Goal: Transaction & Acquisition: Purchase product/service

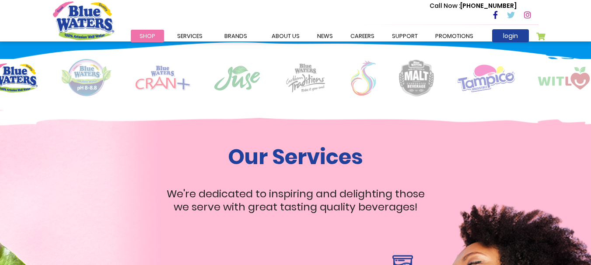
scroll to position [650, 0]
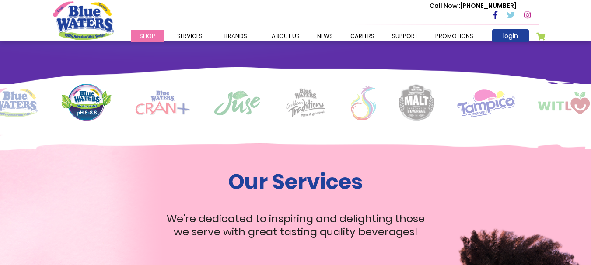
drag, startPoint x: 595, startPoint y: 28, endPoint x: 568, endPoint y: 120, distance: 95.2
click at [162, 95] on img at bounding box center [162, 103] width 55 height 25
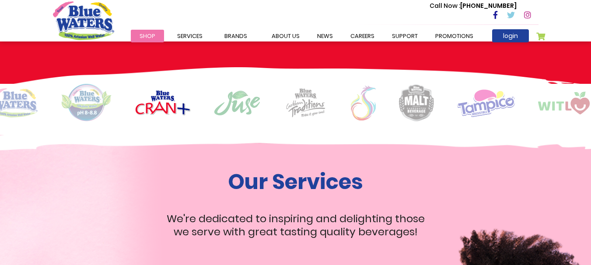
click at [162, 95] on img at bounding box center [162, 103] width 55 height 25
click at [145, 32] on span "Shop" at bounding box center [148, 36] width 16 height 8
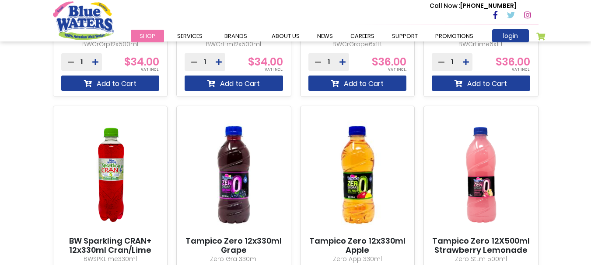
scroll to position [706, 0]
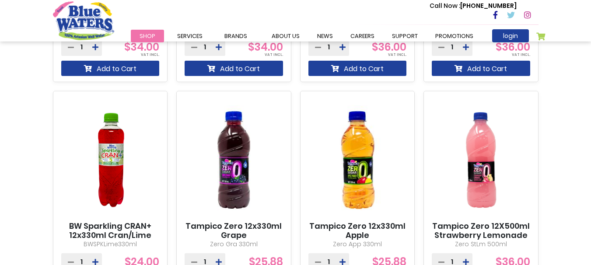
drag, startPoint x: 597, startPoint y: 31, endPoint x: 571, endPoint y: 154, distance: 126.4
click at [106, 192] on img at bounding box center [110, 160] width 98 height 123
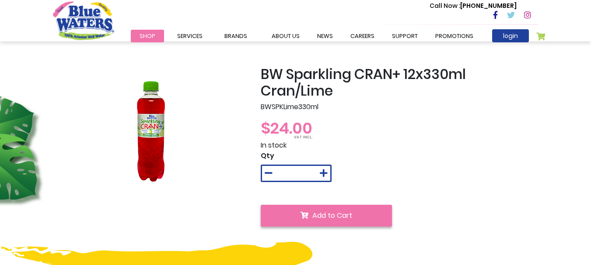
click at [339, 219] on span "Add to Cart" at bounding box center [332, 216] width 40 height 10
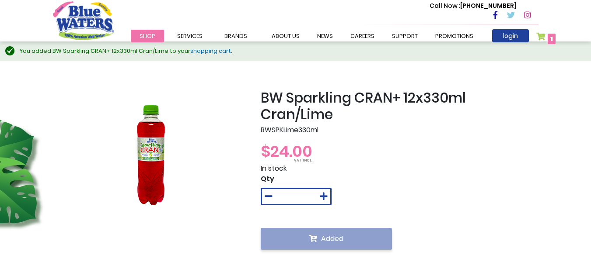
click at [339, 219] on div "Added" at bounding box center [326, 232] width 131 height 36
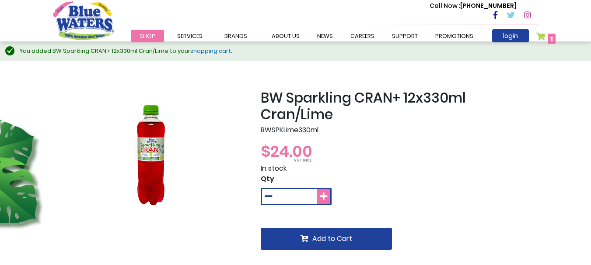
click at [324, 197] on icon at bounding box center [324, 196] width 8 height 9
type input "*"
click at [548, 38] on span "1 1 items" at bounding box center [552, 39] width 8 height 10
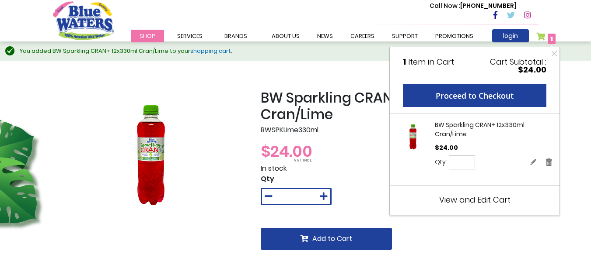
click at [466, 159] on input "*" at bounding box center [462, 163] width 26 height 14
type input "*"
click at [470, 204] on span "View and Edit Cart" at bounding box center [474, 200] width 71 height 11
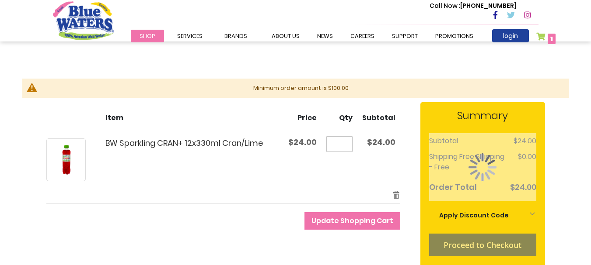
scroll to position [89, 0]
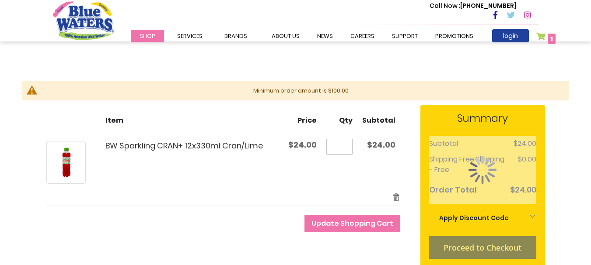
click at [567, 65] on html "The store will not work correctly in the case when cookies are disabled. Shop/ …" at bounding box center [295, 43] width 591 height 265
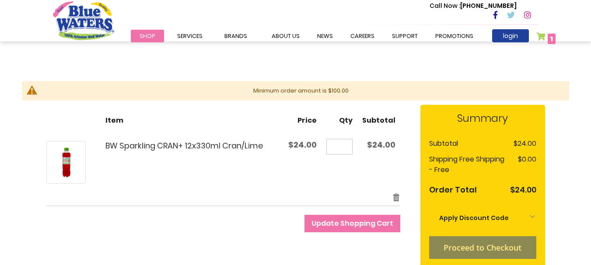
click at [348, 147] on input "*" at bounding box center [339, 147] width 26 height 16
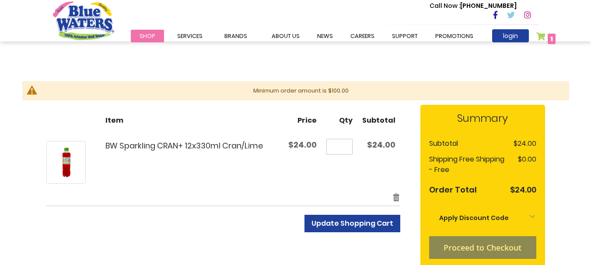
type input "*"
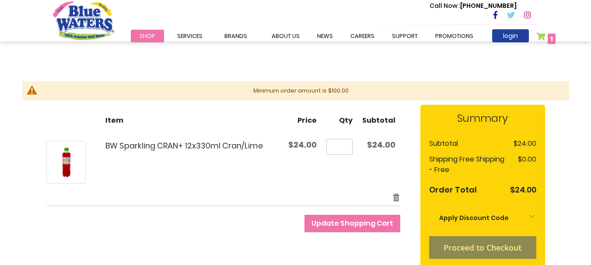
click at [348, 229] on button "Update Shopping Cart" at bounding box center [352, 223] width 96 height 17
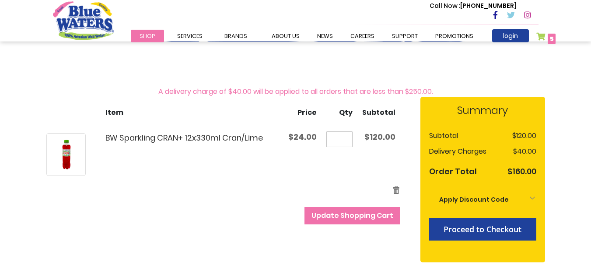
scroll to position [81, 0]
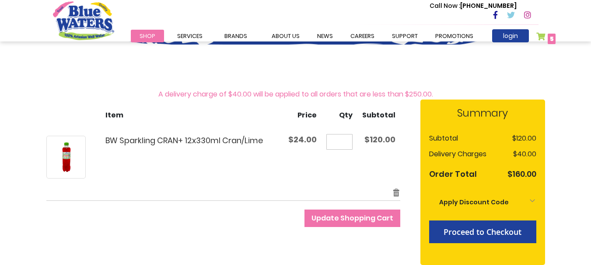
click at [533, 201] on div "Apply Discount Code" at bounding box center [482, 202] width 107 height 19
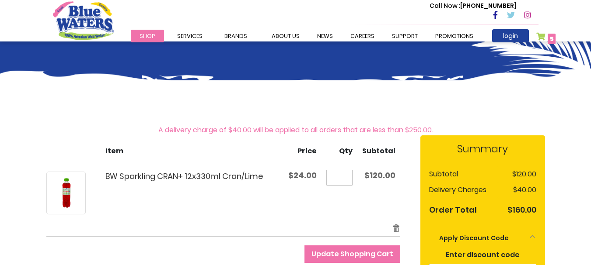
scroll to position [38, 0]
